Goal: Transaction & Acquisition: Purchase product/service

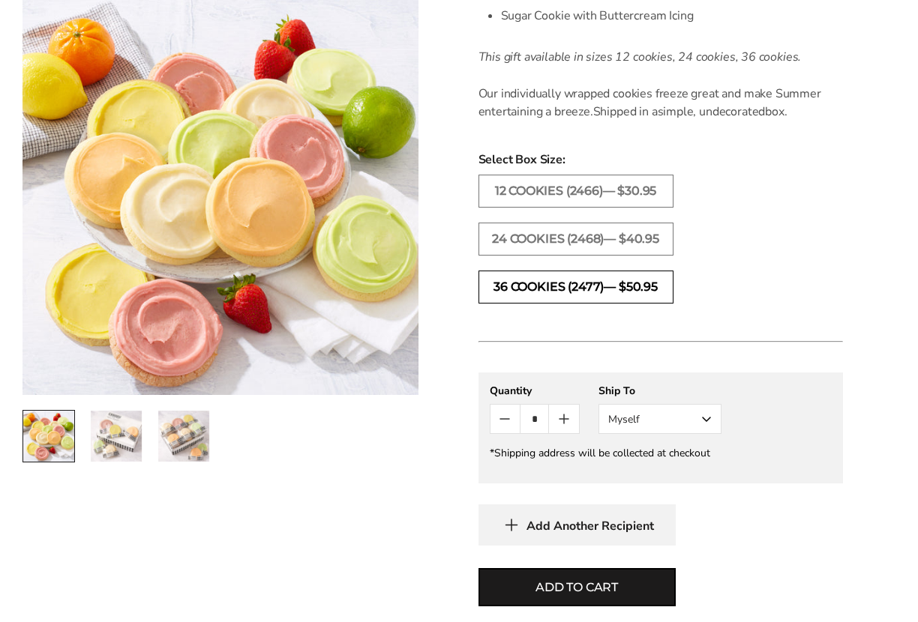
scroll to position [670, 0]
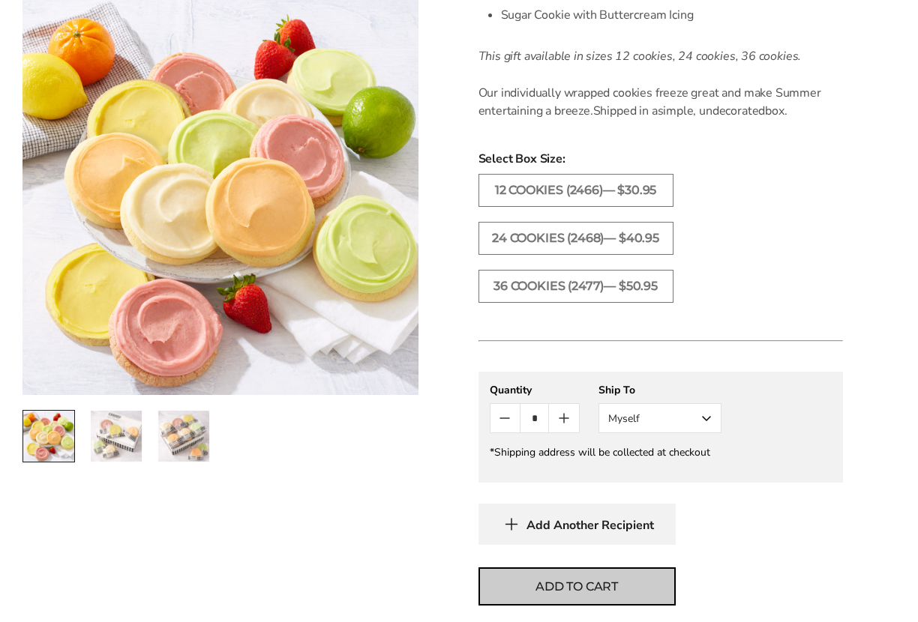
click at [613, 578] on span "Add to cart" at bounding box center [576, 587] width 82 height 18
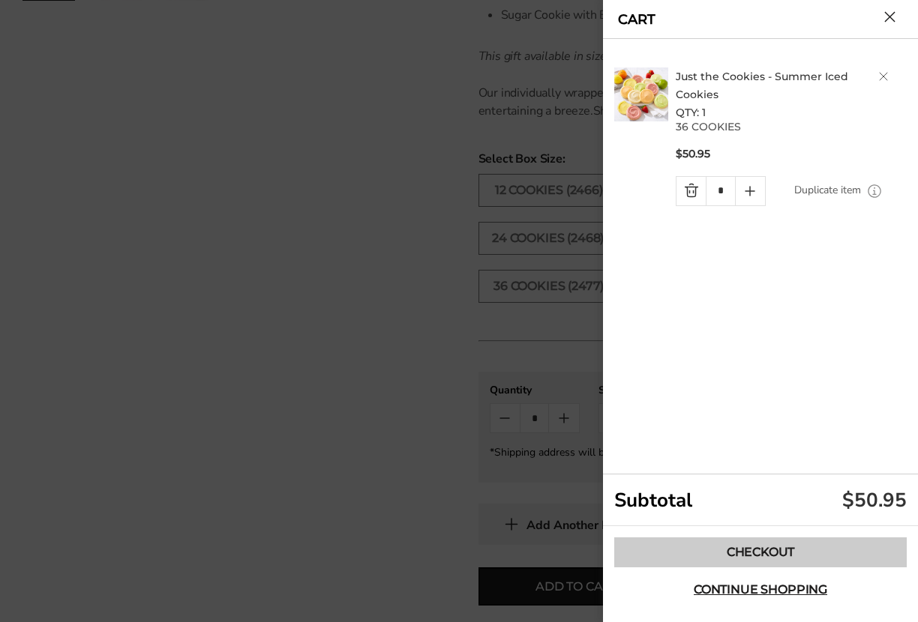
click at [764, 547] on link "Checkout" at bounding box center [760, 553] width 292 height 30
